Goal: Navigation & Orientation: Find specific page/section

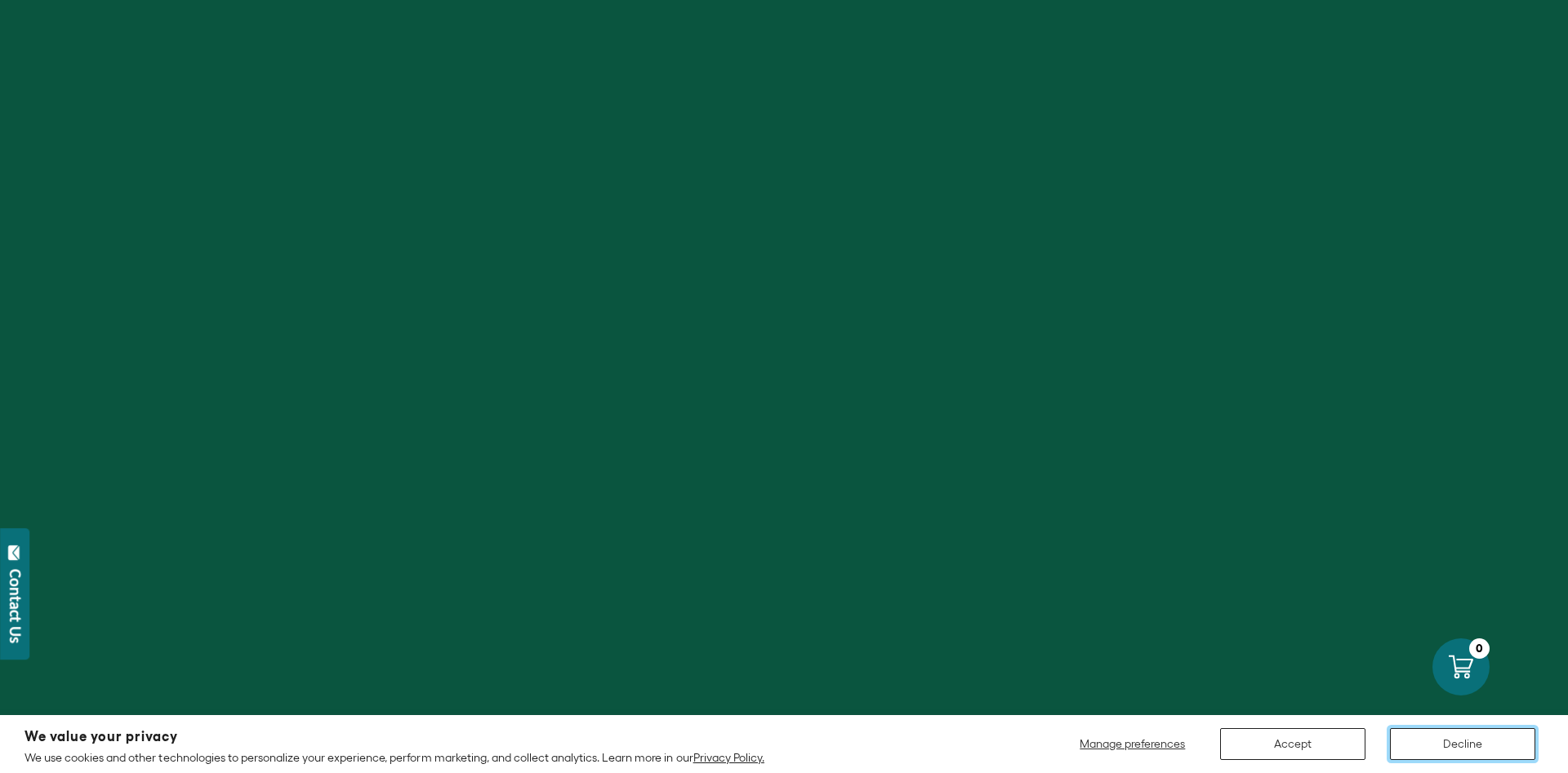
click at [1489, 753] on button "Decline" at bounding box center [1463, 744] width 145 height 32
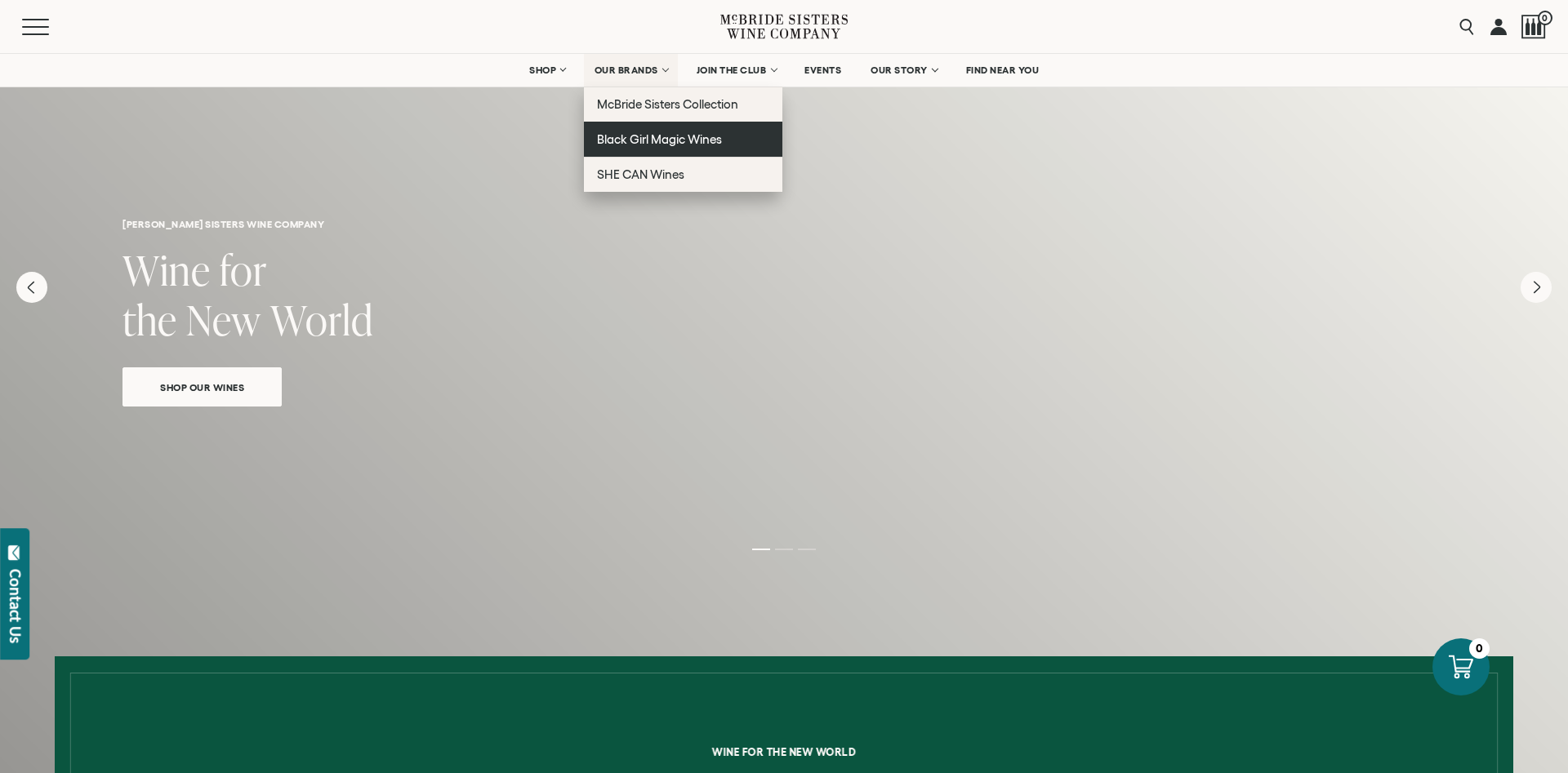
click at [674, 131] on link "Black Girl Magic Wines" at bounding box center [684, 138] width 199 height 35
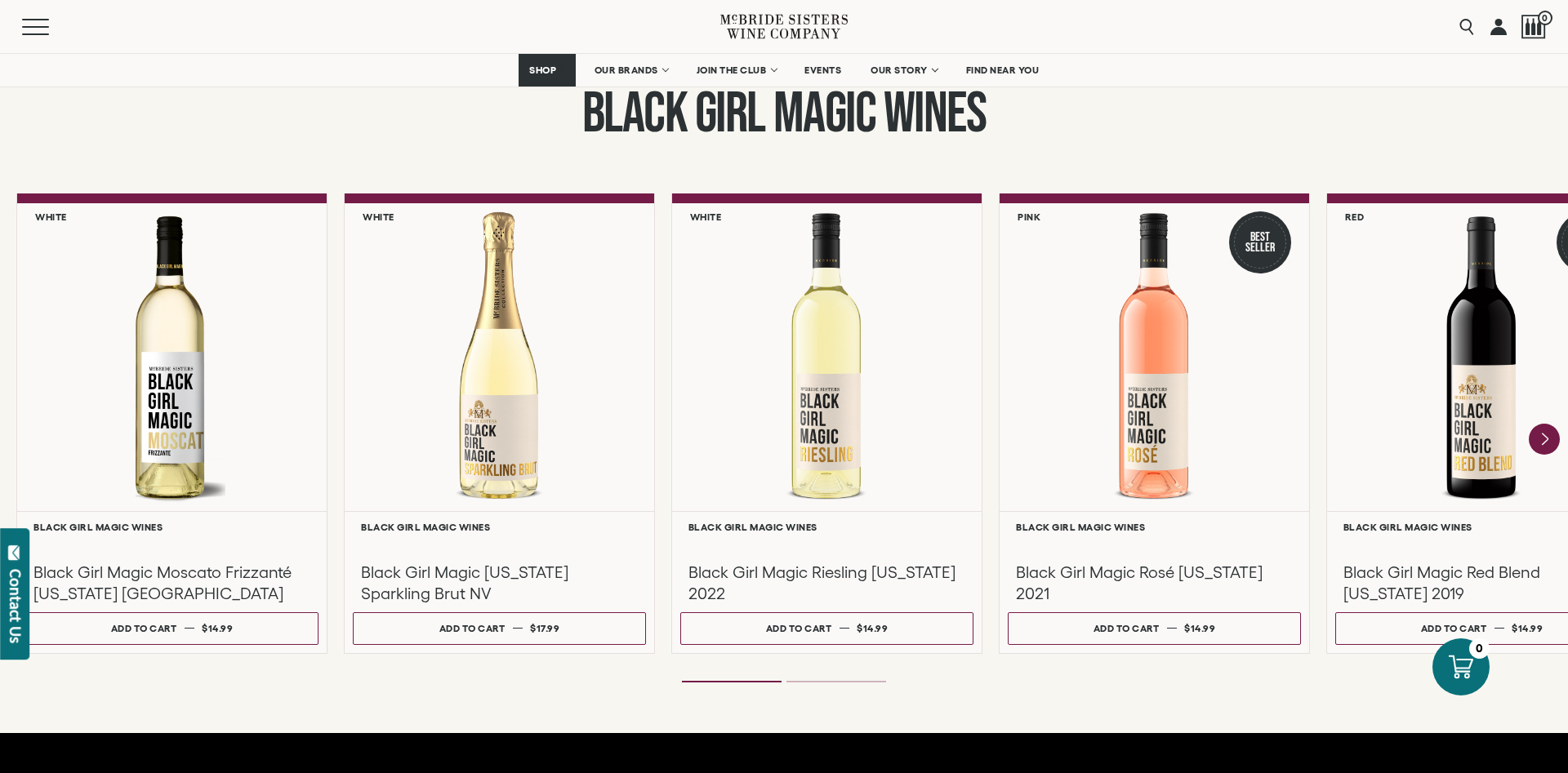
scroll to position [1332, 0]
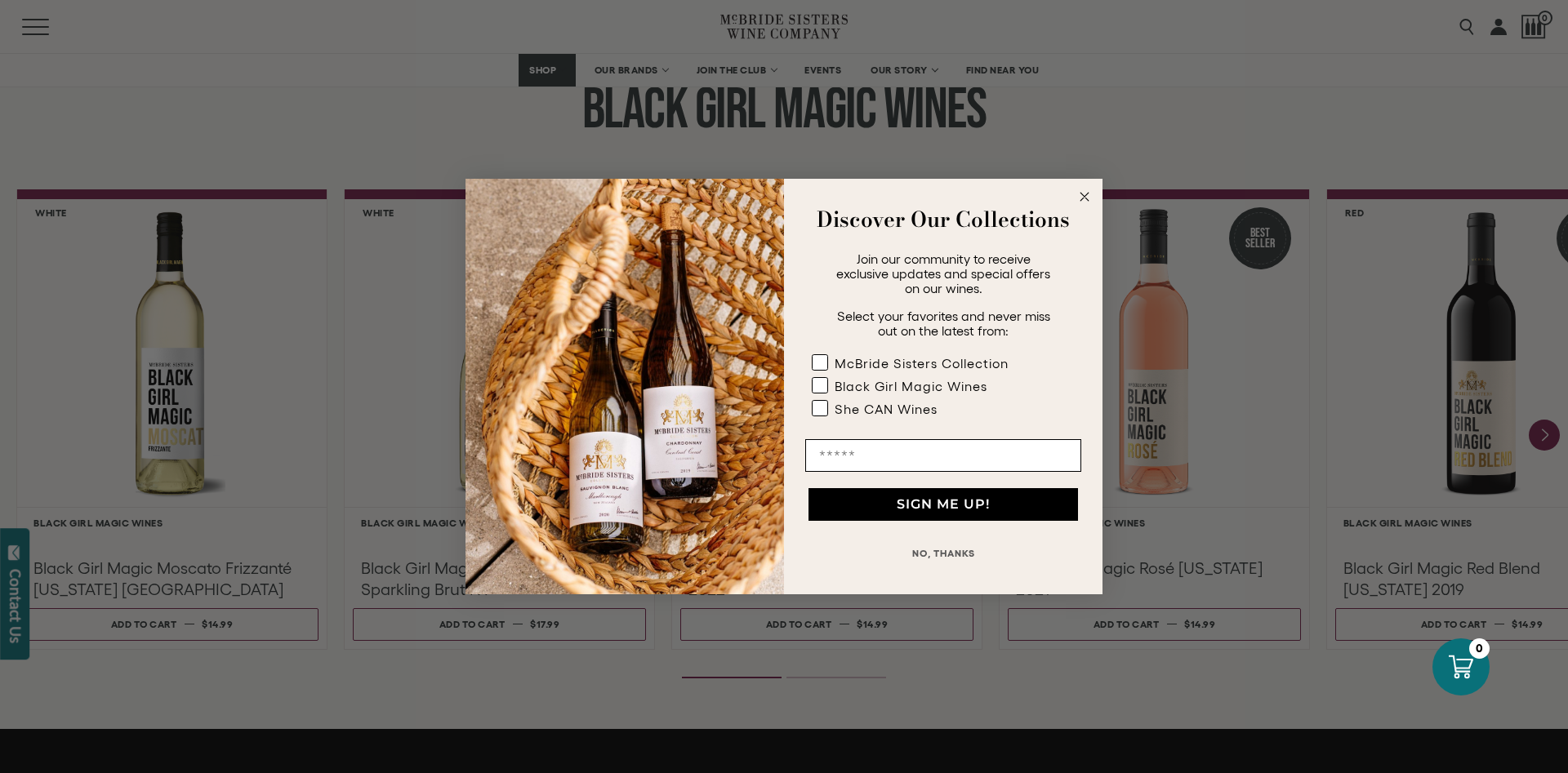
click at [1088, 191] on circle "Close dialog" at bounding box center [1085, 197] width 19 height 19
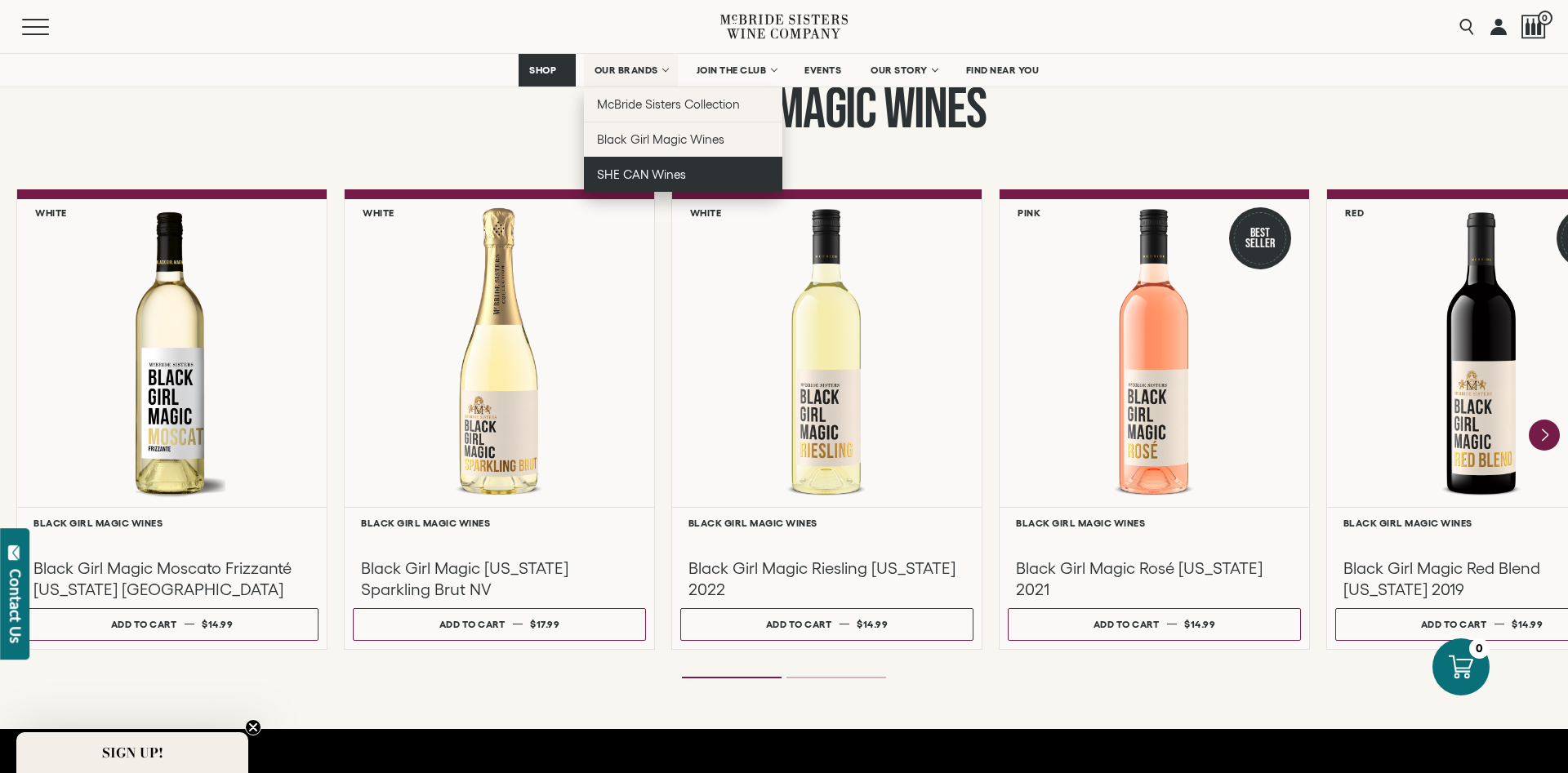
click at [639, 180] on span "SHE CAN Wines" at bounding box center [642, 175] width 89 height 14
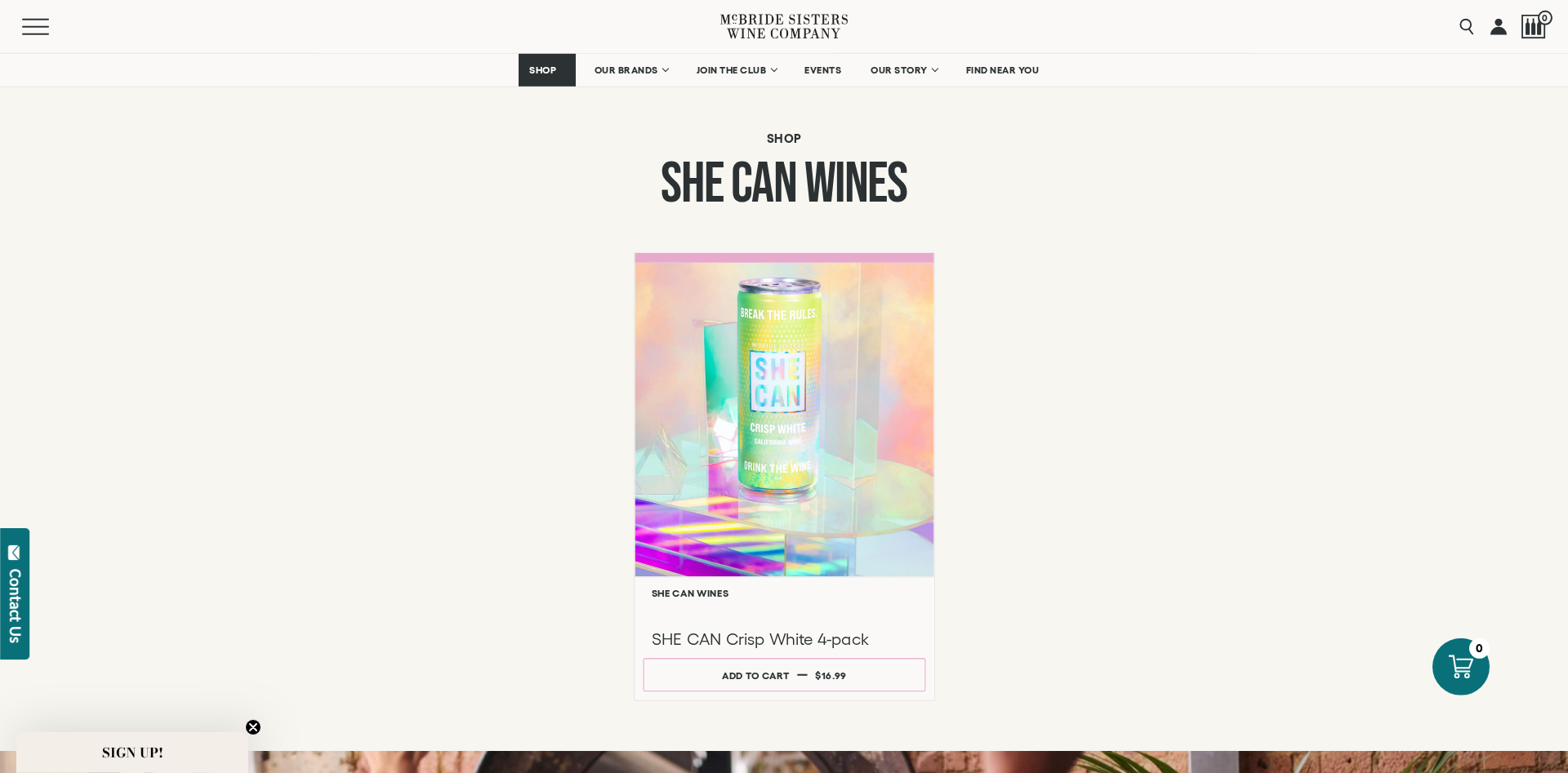
scroll to position [1166, 0]
